Goal: Information Seeking & Learning: Learn about a topic

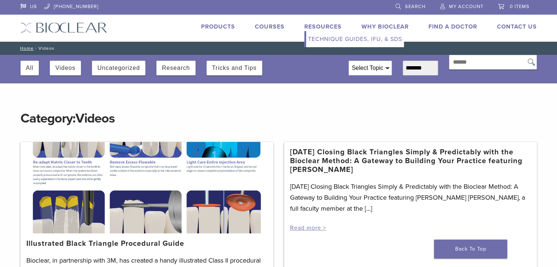
click at [317, 40] on link "Technique Guides, IFU, & SDS" at bounding box center [355, 39] width 98 height 16
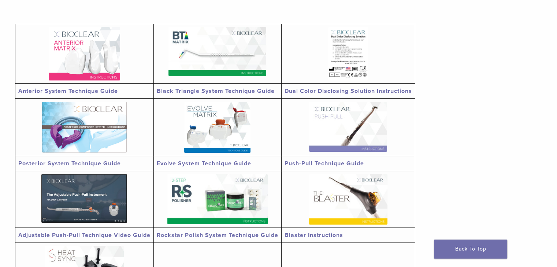
scroll to position [110, 0]
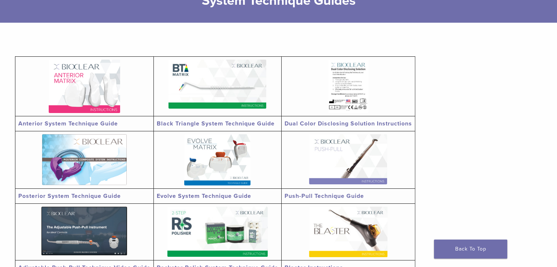
click at [104, 169] on img at bounding box center [84, 159] width 85 height 51
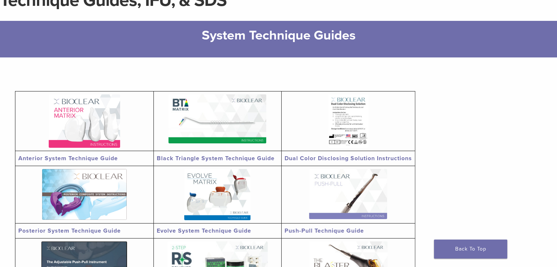
scroll to position [0, 0]
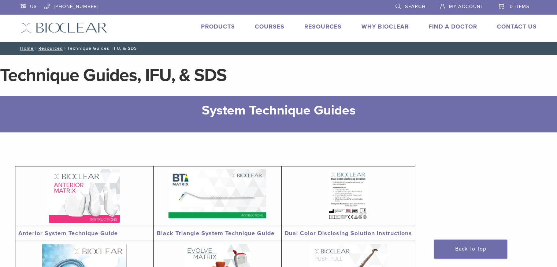
click at [259, 24] on link "Courses" at bounding box center [270, 26] width 30 height 7
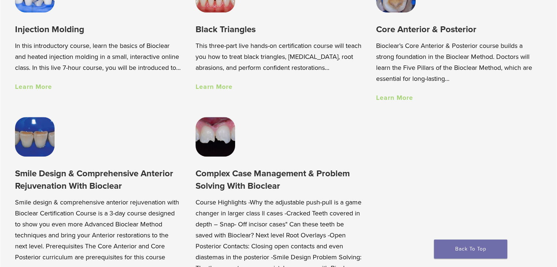
scroll to position [550, 0]
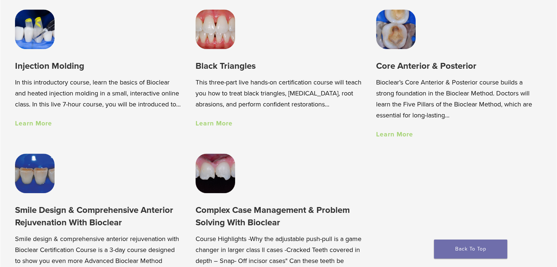
click at [394, 136] on link "Learn More" at bounding box center [394, 134] width 37 height 8
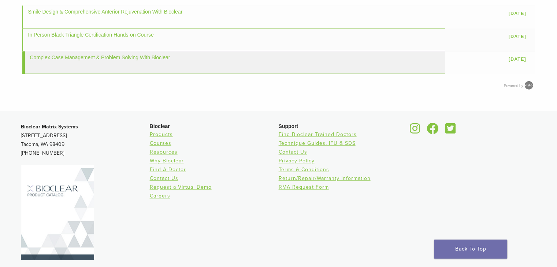
scroll to position [839, 0]
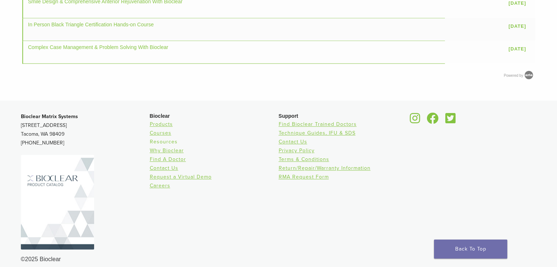
click at [166, 139] on link "Resources" at bounding box center [164, 142] width 28 height 6
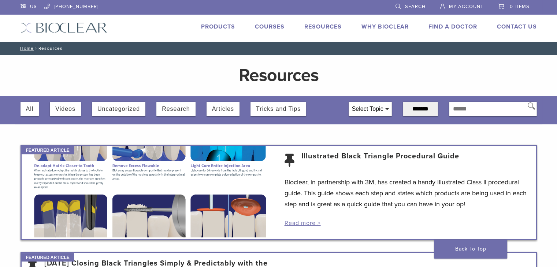
click at [70, 108] on button "Videos" at bounding box center [65, 109] width 20 height 15
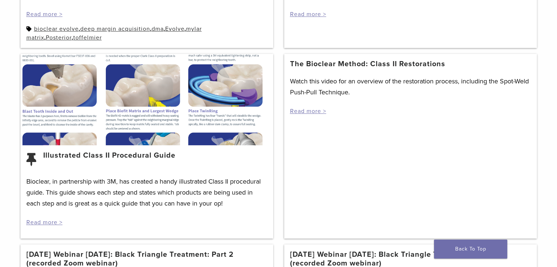
scroll to position [440, 0]
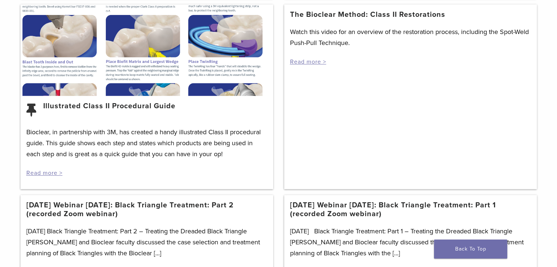
click at [80, 92] on div at bounding box center [147, 50] width 253 height 92
click at [37, 175] on link "Read more >" at bounding box center [44, 173] width 36 height 7
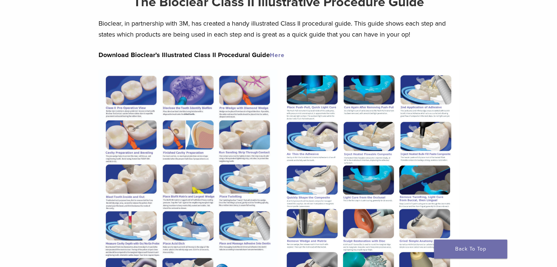
scroll to position [110, 0]
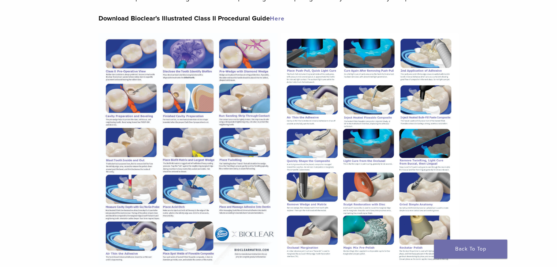
click at [142, 89] on img at bounding box center [188, 149] width 179 height 232
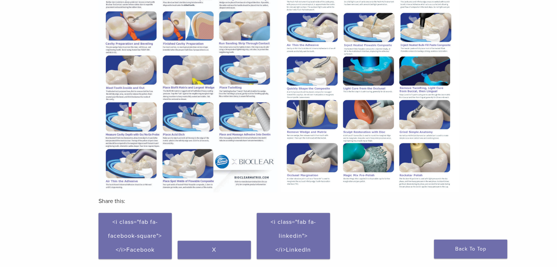
scroll to position [147, 0]
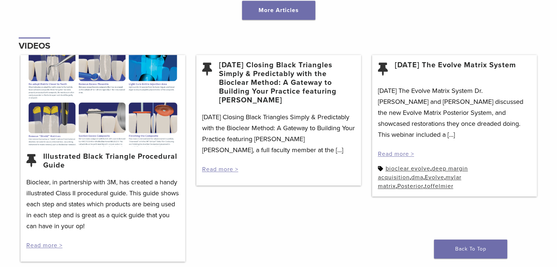
scroll to position [961, 0]
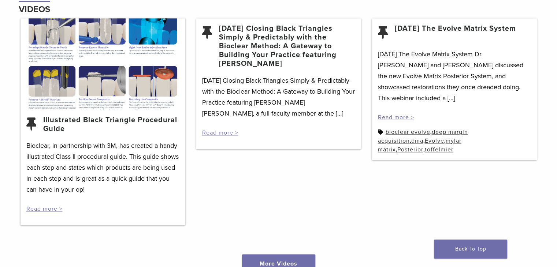
click at [436, 35] on link "[DATE] The Evolve Matrix System" at bounding box center [455, 33] width 121 height 18
click at [425, 26] on link "[DATE] The Evolve Matrix System" at bounding box center [455, 33] width 121 height 18
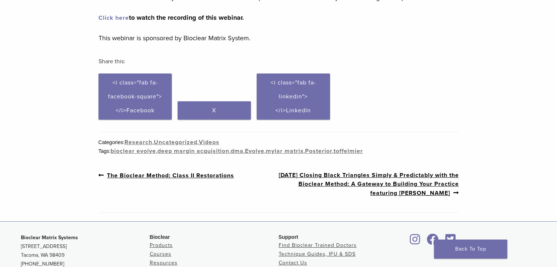
scroll to position [183, 0]
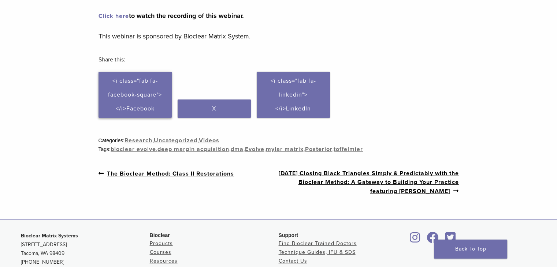
click at [139, 100] on link "Click to share on Facebook (Opens in new window) <i class="fab fa-facebook-squa…" at bounding box center [135, 95] width 73 height 46
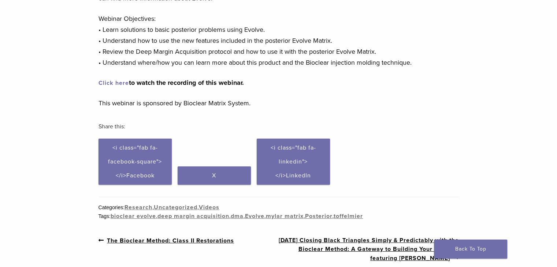
scroll to position [73, 0]
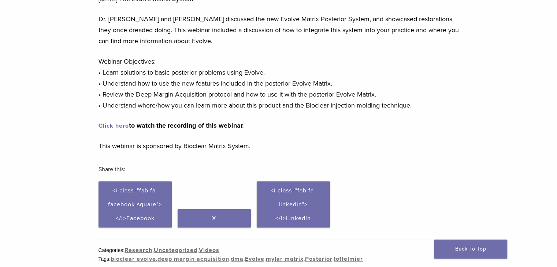
click at [116, 125] on link "Click here" at bounding box center [114, 125] width 30 height 7
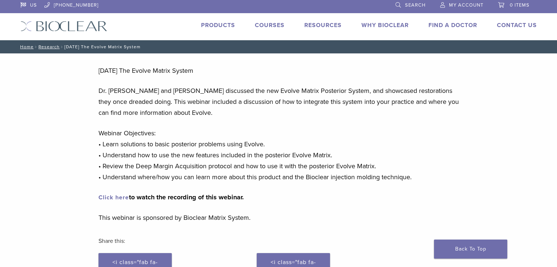
scroll to position [0, 0]
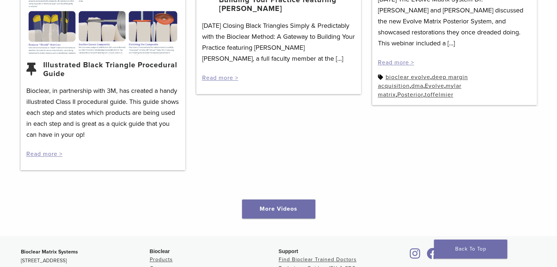
scroll to position [1068, 0]
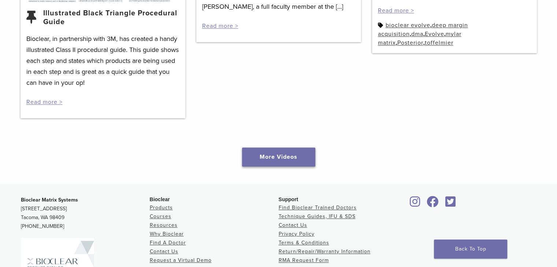
click at [266, 158] on link "More Videos" at bounding box center [278, 157] width 73 height 19
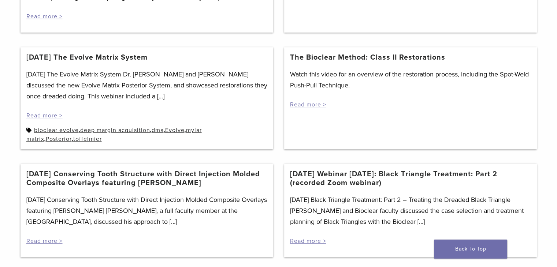
scroll to position [293, 0]
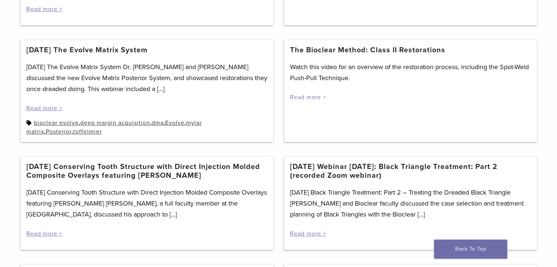
click at [312, 98] on link "Read more >" at bounding box center [308, 97] width 36 height 7
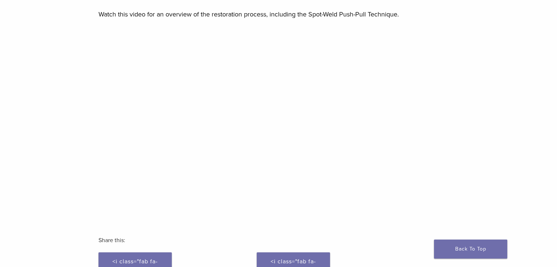
scroll to position [73, 0]
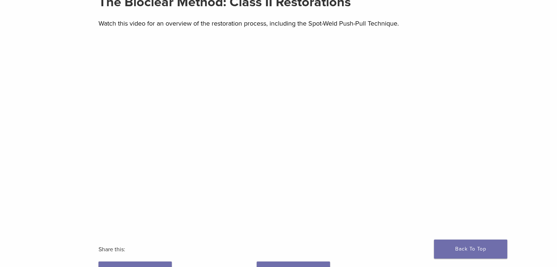
click at [73, 84] on div "Section builder not enabled for post $post_id The Bioclear Method: Class II Res…" at bounding box center [278, 183] width 557 height 402
